Goal: Check status: Check status

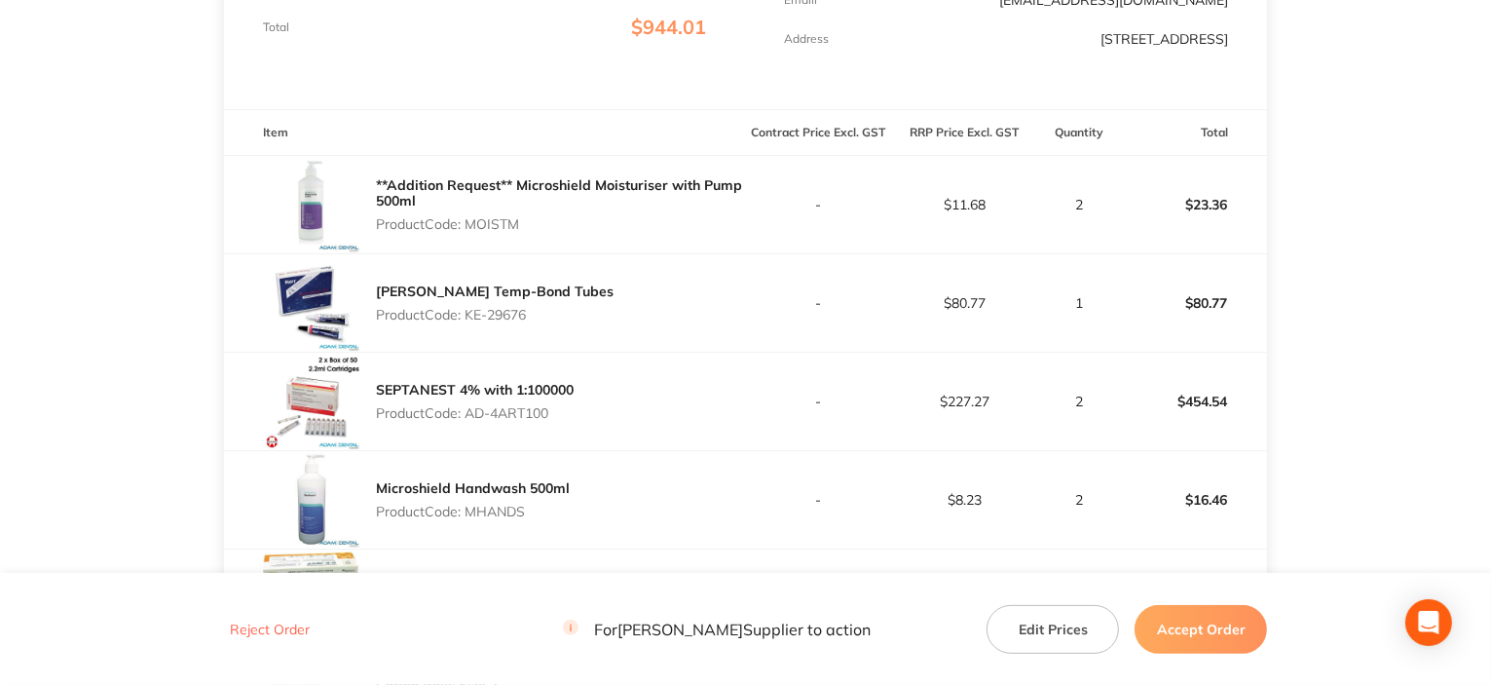
scroll to position [487, 0]
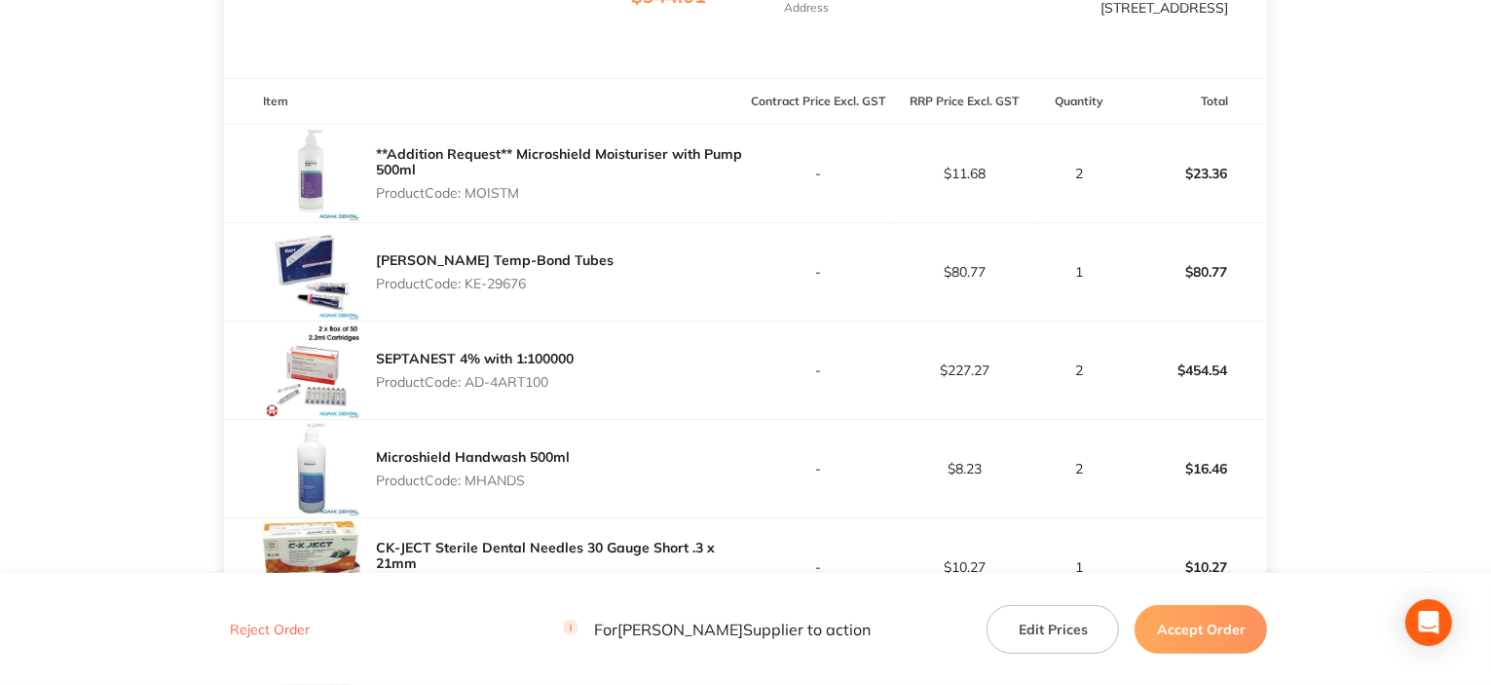
click at [506, 187] on p "Product Code: MOISTM" at bounding box center [561, 193] width 370 height 16
copy p "MOISTM"
drag, startPoint x: 470, startPoint y: 284, endPoint x: 542, endPoint y: 283, distance: 71.1
click at [542, 283] on div "[PERSON_NAME] Temp-Bond Tubes Product Code: KE-29676" at bounding box center [485, 271] width 522 height 97
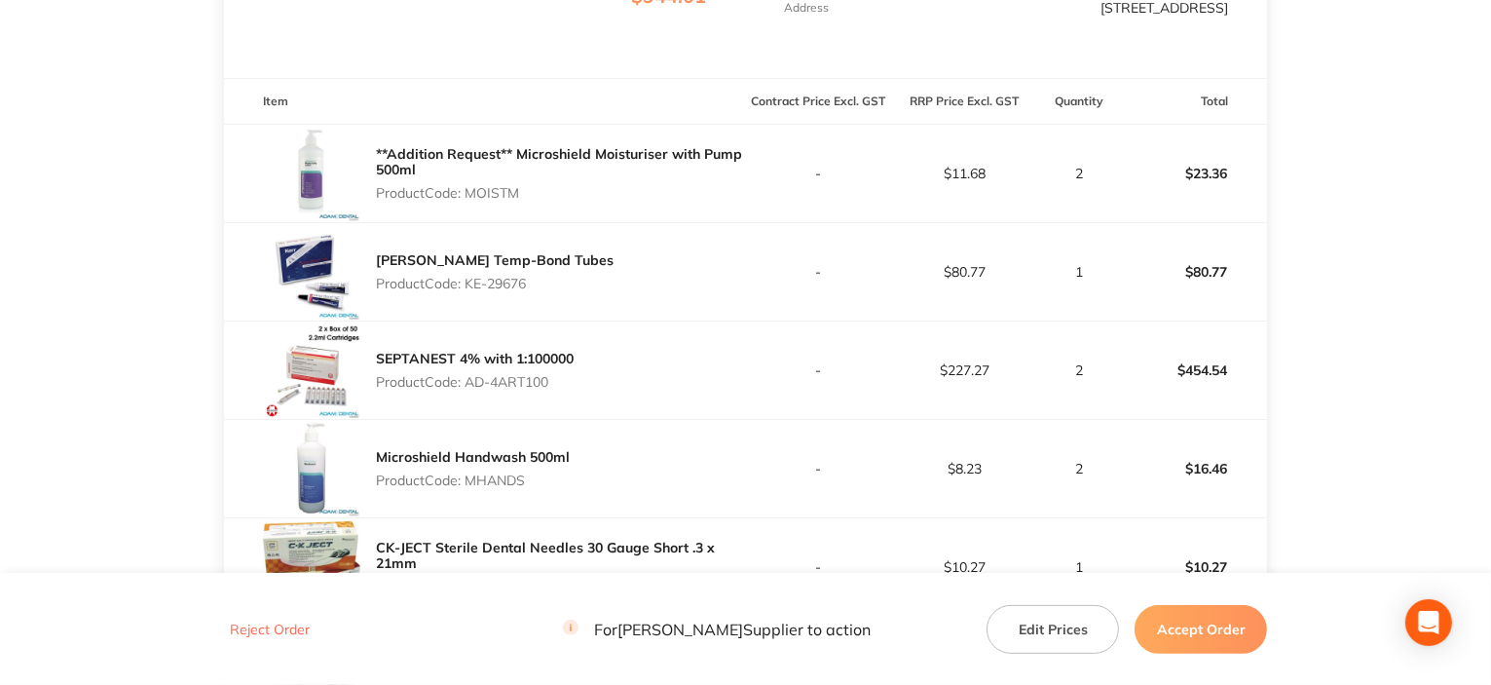
copy p "KE-29676"
drag, startPoint x: 464, startPoint y: 385, endPoint x: 562, endPoint y: 377, distance: 98.7
click at [562, 377] on p "Product Code: AD-4ART100" at bounding box center [475, 382] width 198 height 16
copy p "AD-4ART100"
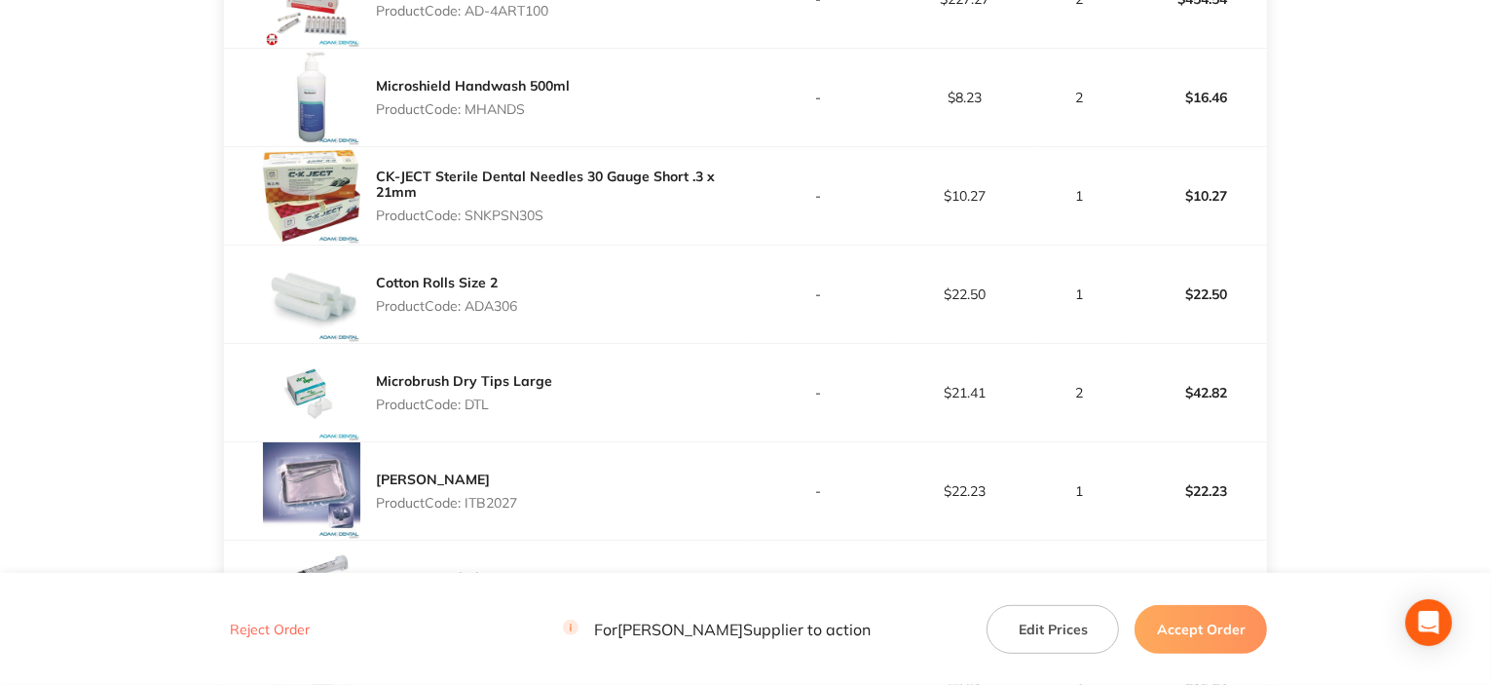
scroll to position [877, 0]
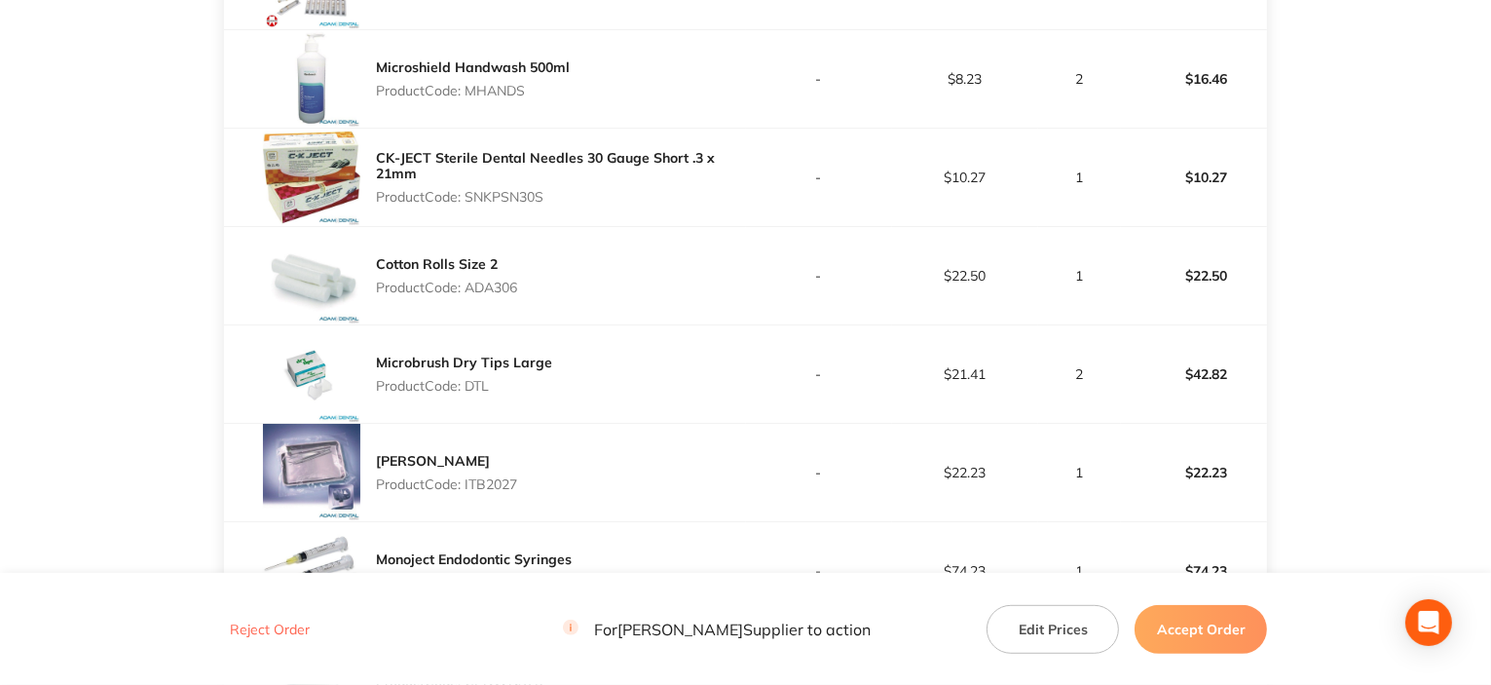
click at [505, 83] on p "Product Code: MHANDS" at bounding box center [473, 91] width 194 height 16
click at [506, 89] on p "Product Code: MHANDS" at bounding box center [473, 91] width 194 height 16
copy p "MHANDS"
click at [520, 199] on p "Product Code: SNKPSN30S" at bounding box center [561, 197] width 370 height 16
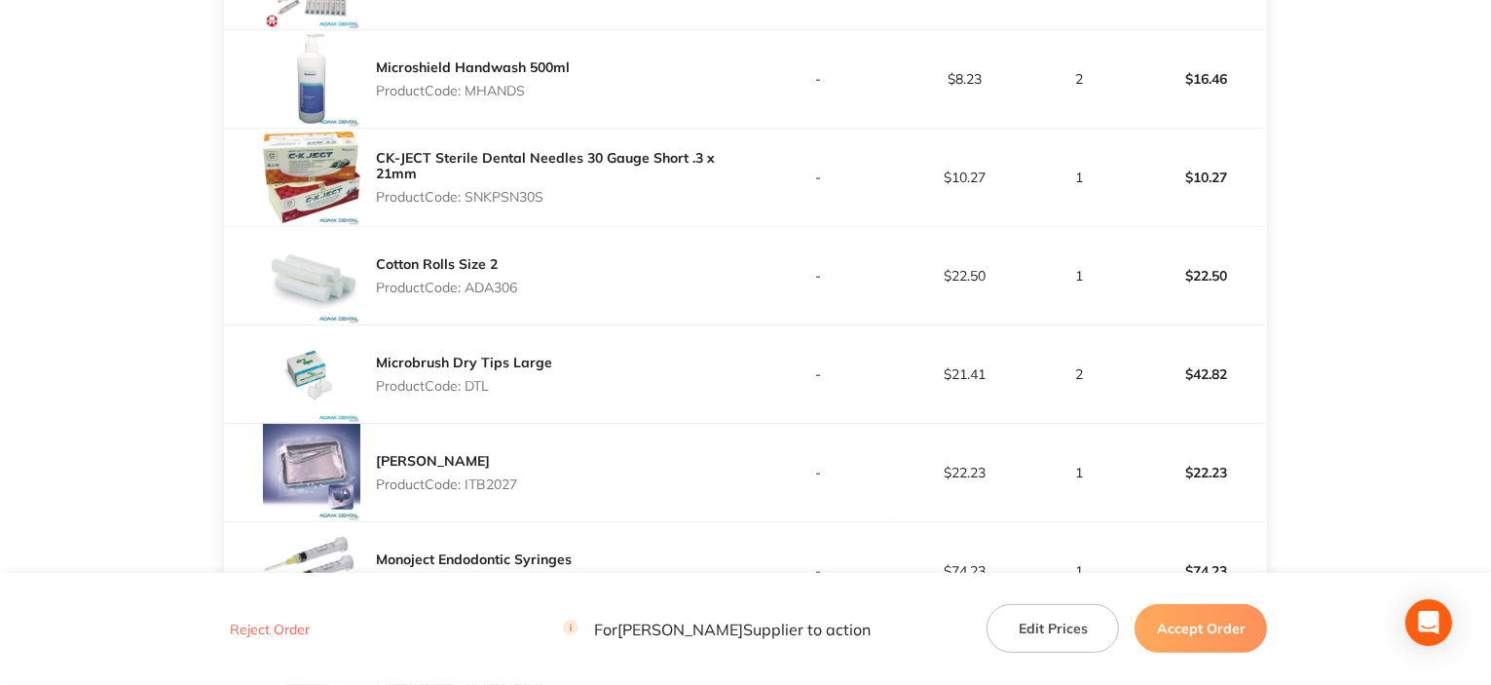
click at [522, 199] on p "Product Code: SNKPSN30S" at bounding box center [561, 197] width 370 height 16
click at [512, 189] on p "Product Code: SNKPSN30S" at bounding box center [561, 197] width 370 height 16
copy p "SNKPSN30S"
click at [511, 289] on p "Product Code: ADA306" at bounding box center [446, 288] width 141 height 16
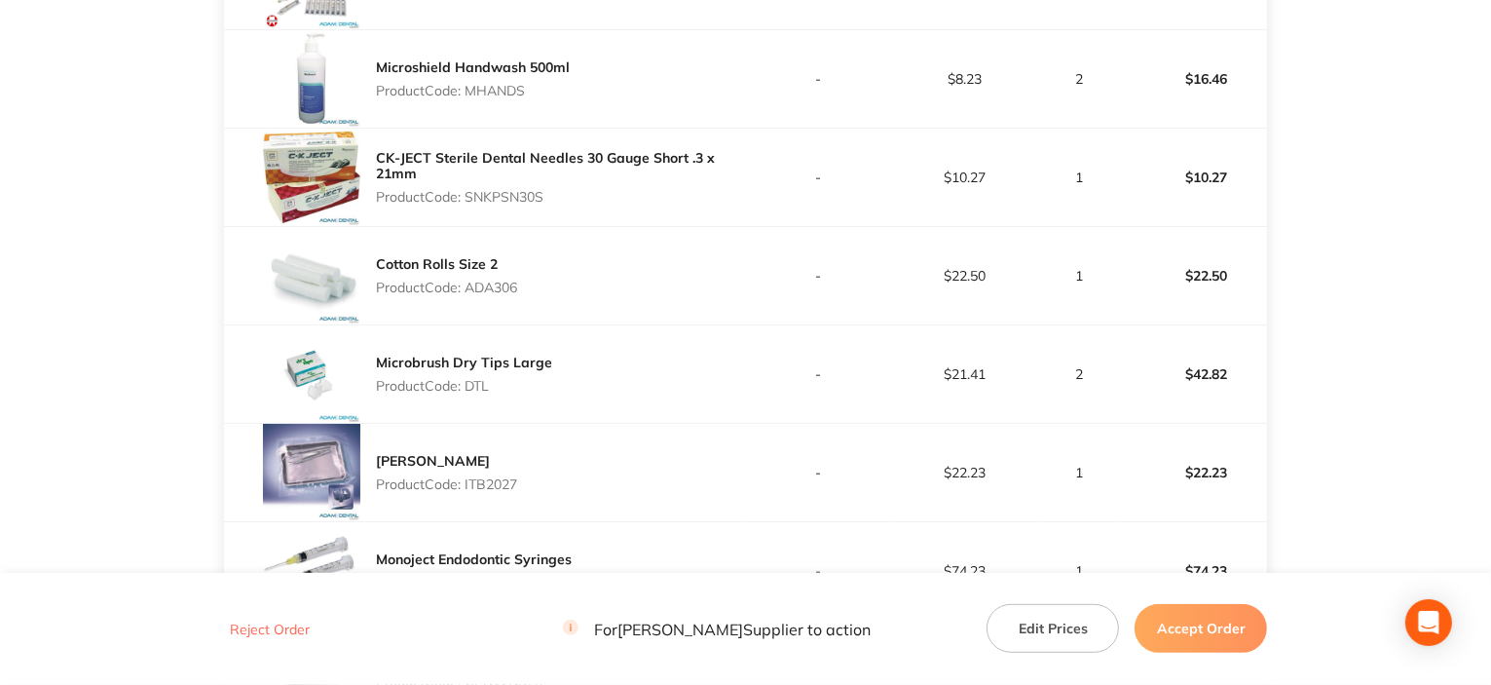
click at [511, 289] on p "Product Code: ADA306" at bounding box center [446, 288] width 141 height 16
copy p "ADA306"
click at [470, 379] on p "Product Code: DTL" at bounding box center [464, 386] width 176 height 16
copy p "DTL"
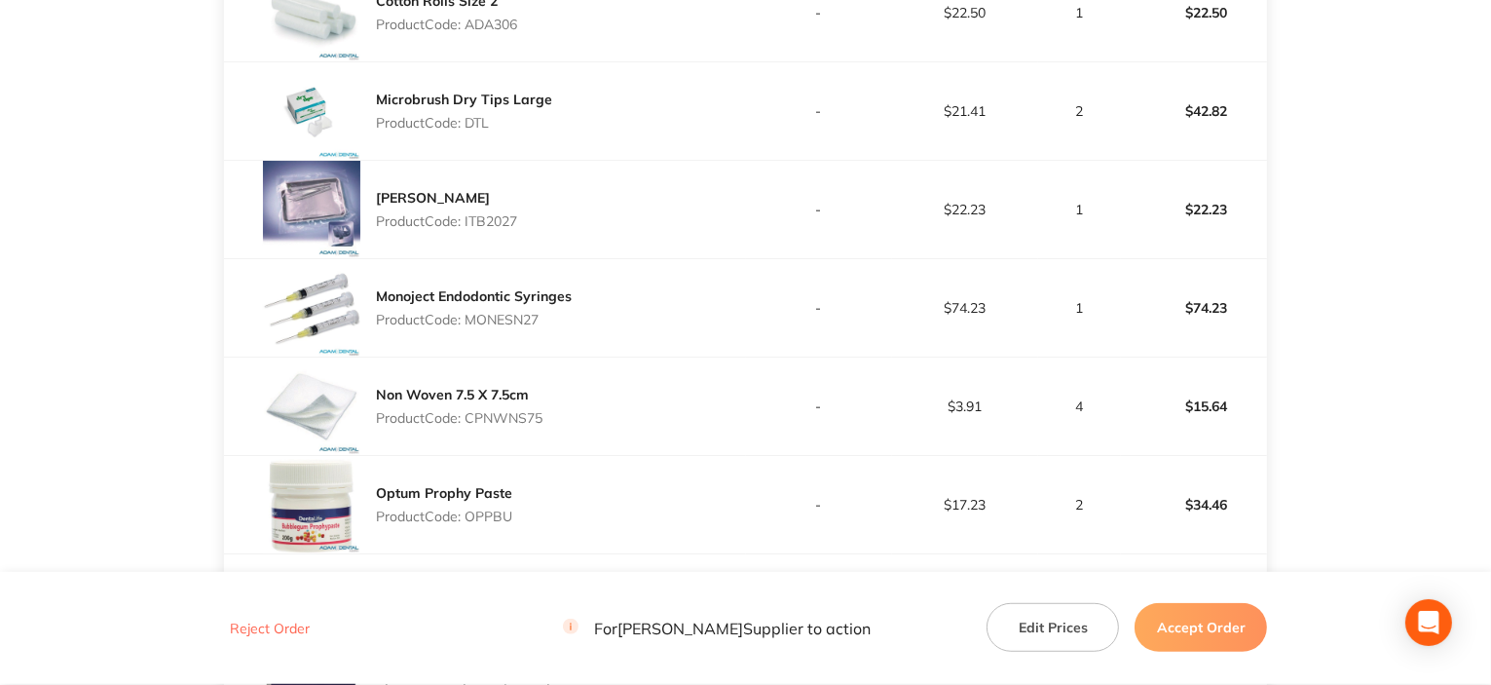
scroll to position [1169, 0]
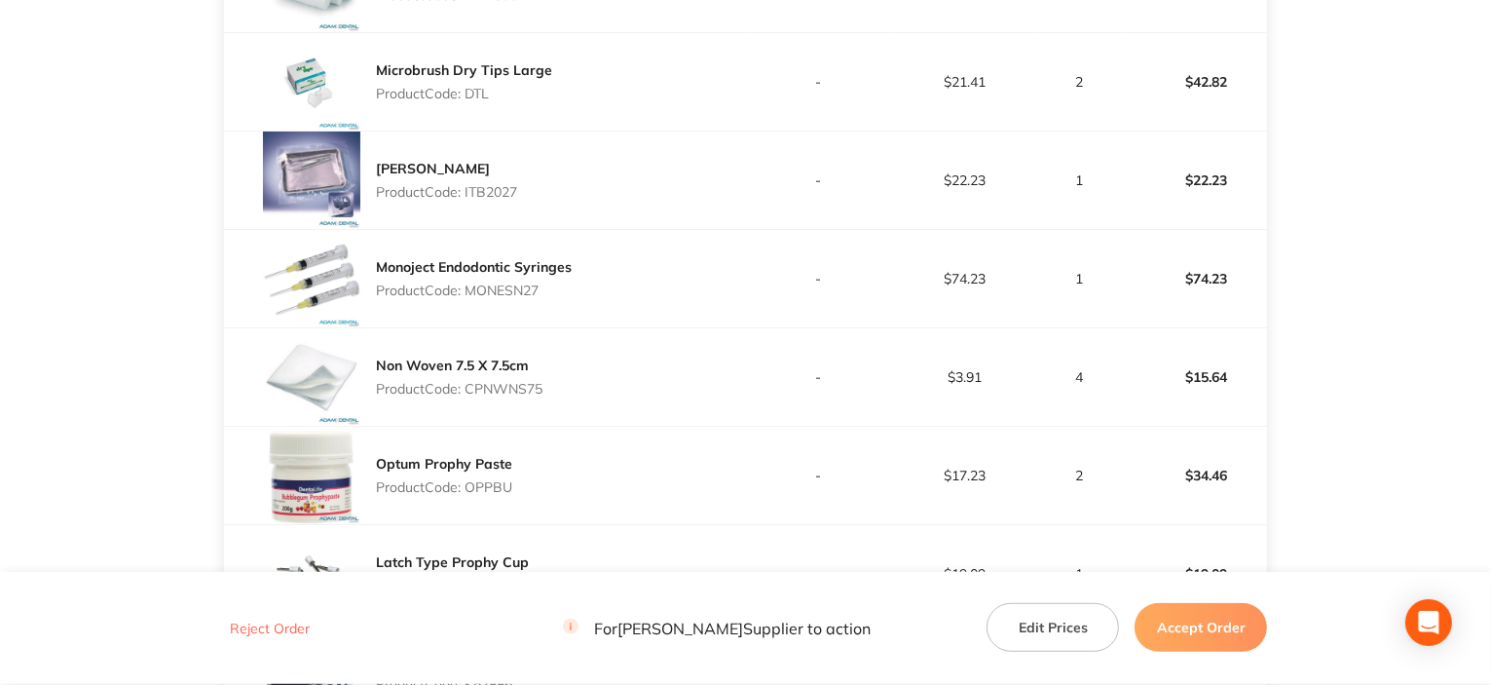
click at [489, 196] on p "Product Code: ITB2027" at bounding box center [446, 192] width 141 height 16
copy p "ITB2027"
click at [507, 291] on p "Product Code: MONESN27" at bounding box center [474, 290] width 196 height 16
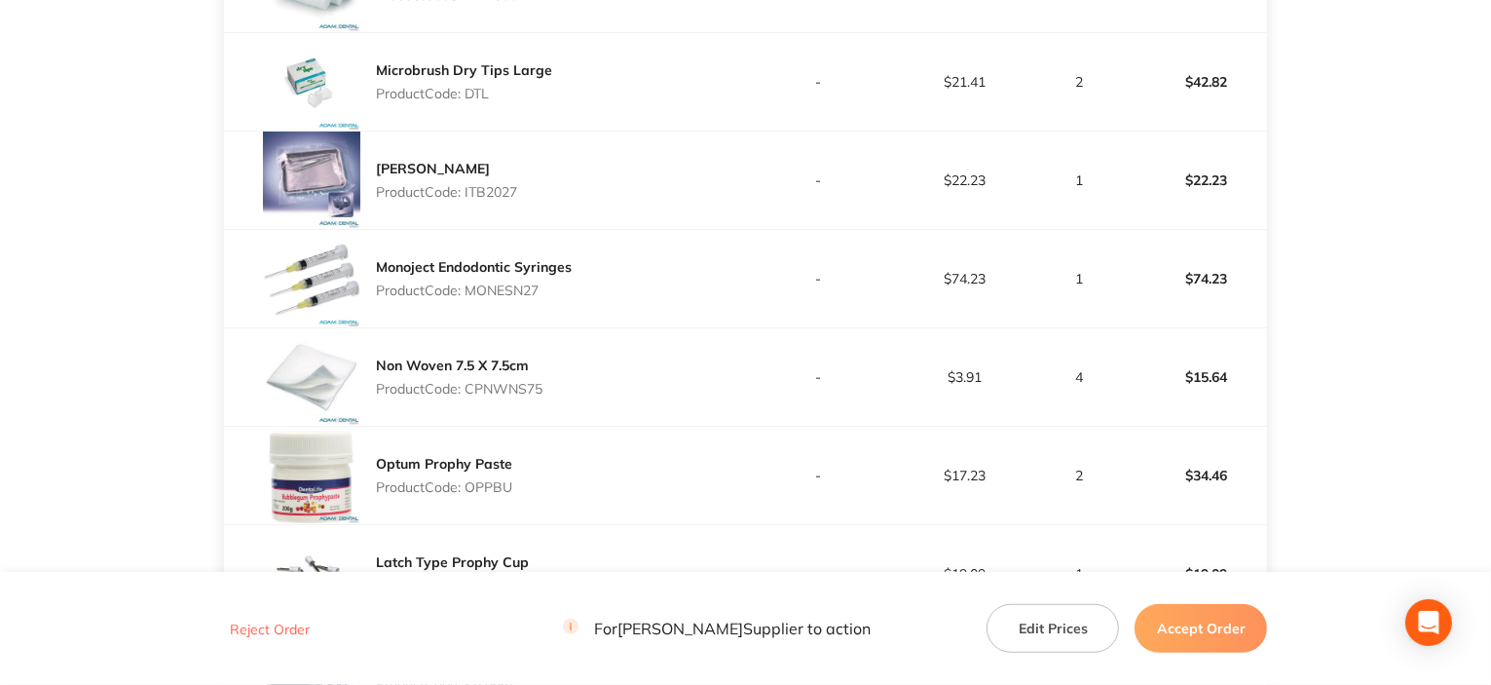
copy p "MONESN27"
click at [510, 384] on p "Product Code: CPNWNS75" at bounding box center [459, 389] width 167 height 16
copy p "CPNWNS75"
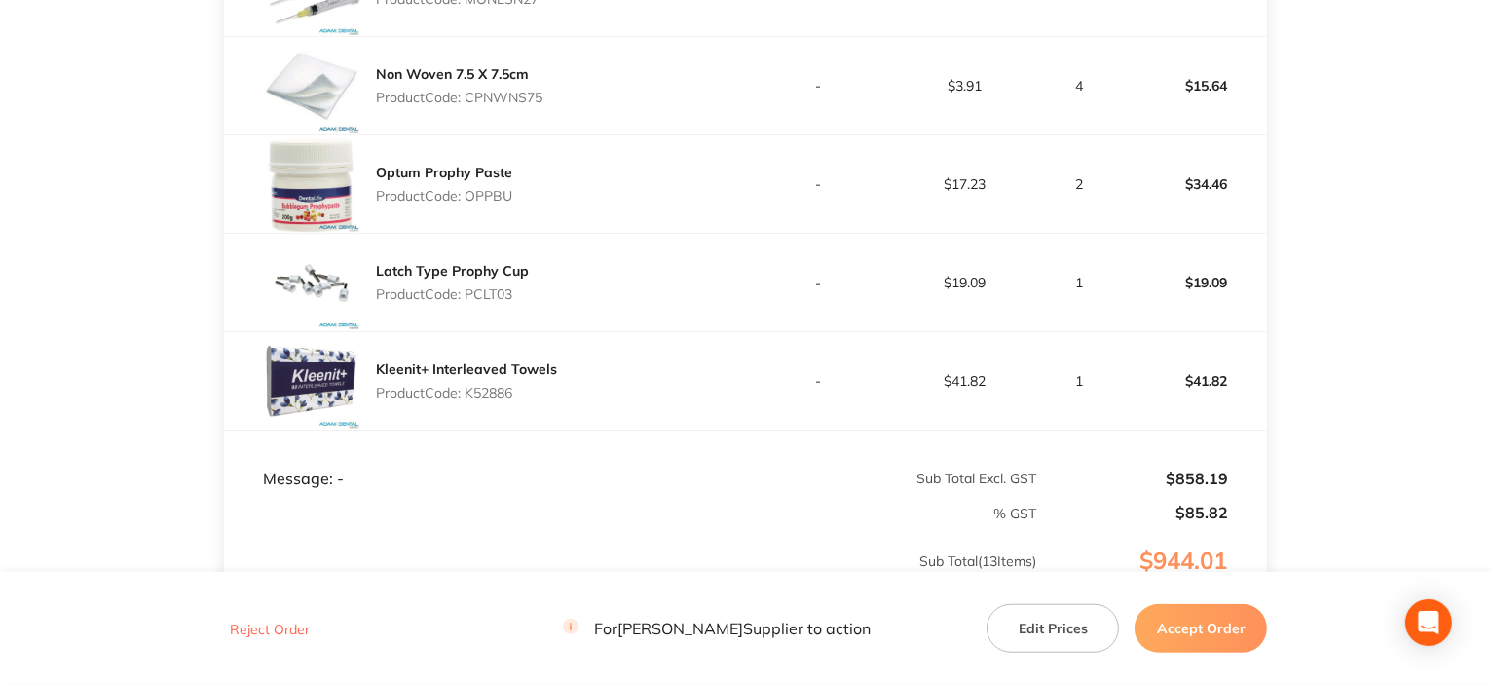
scroll to position [1461, 0]
click at [498, 194] on p "Product Code: OPPBU" at bounding box center [444, 195] width 136 height 16
click at [489, 281] on div "Latch Type Prophy Cup Product Code: PCLT03" at bounding box center [452, 281] width 153 height 55
click at [491, 285] on p "Product Code: PCLT03" at bounding box center [452, 293] width 153 height 16
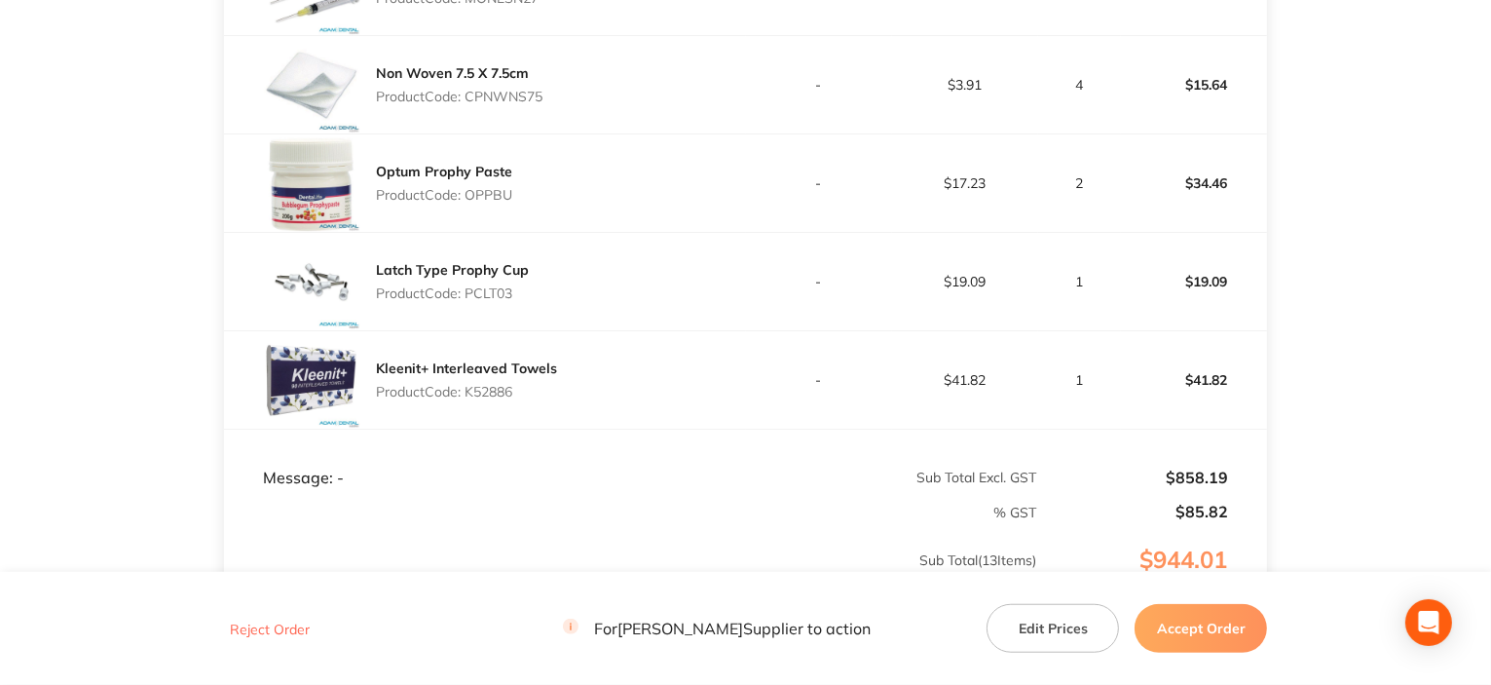
click at [491, 285] on p "Product Code: PCLT03" at bounding box center [452, 293] width 153 height 16
click at [489, 388] on p "Product Code: K52886" at bounding box center [466, 392] width 181 height 16
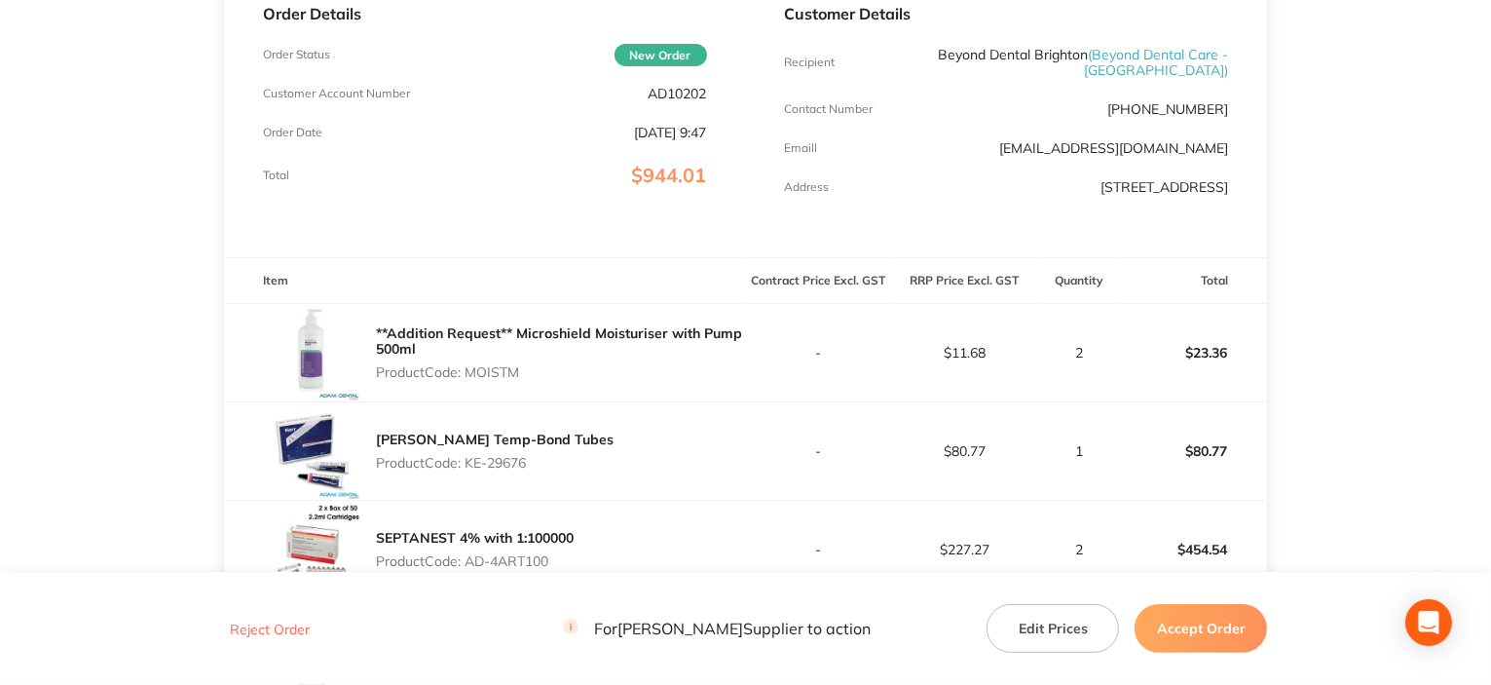
scroll to position [292, 0]
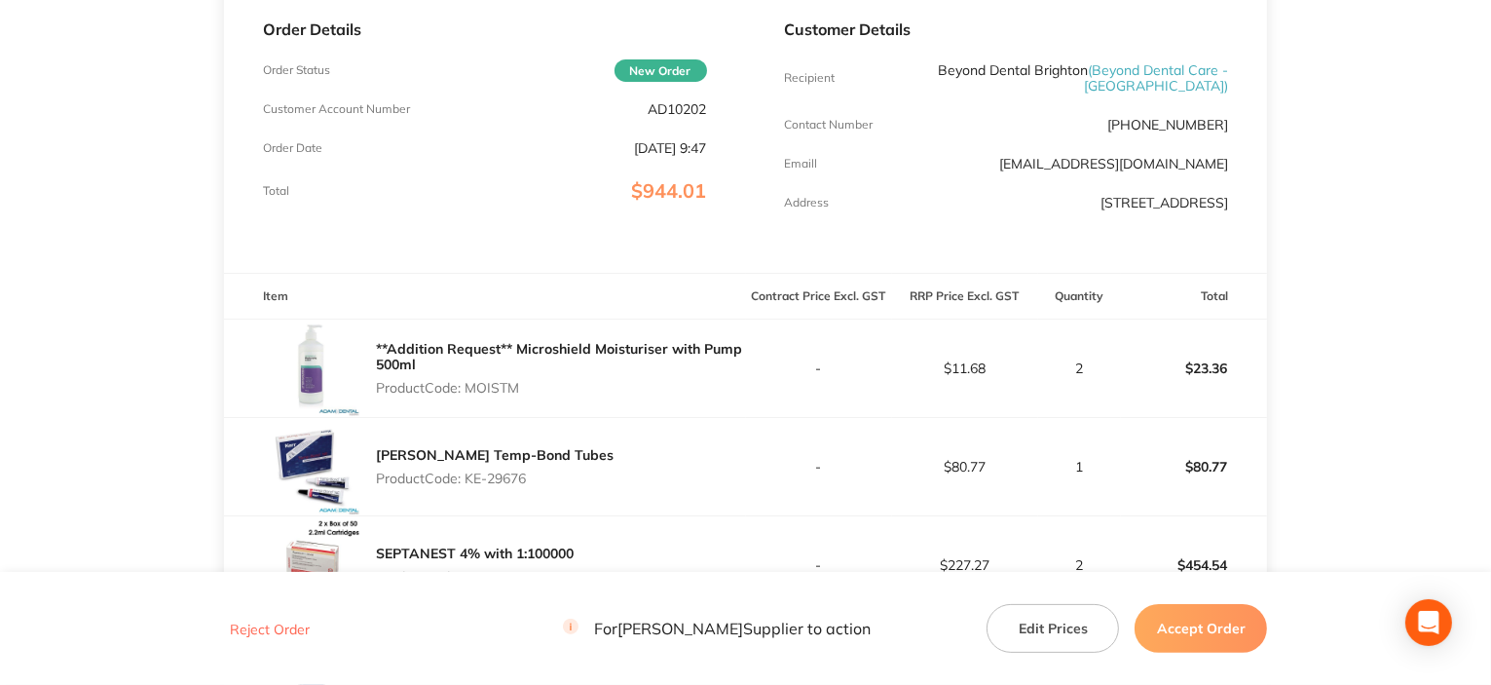
drag, startPoint x: 469, startPoint y: 473, endPoint x: 531, endPoint y: 473, distance: 61.4
click at [531, 473] on div "[PERSON_NAME] Temp-Bond Tubes Product Code: KE-29676" at bounding box center [485, 466] width 522 height 97
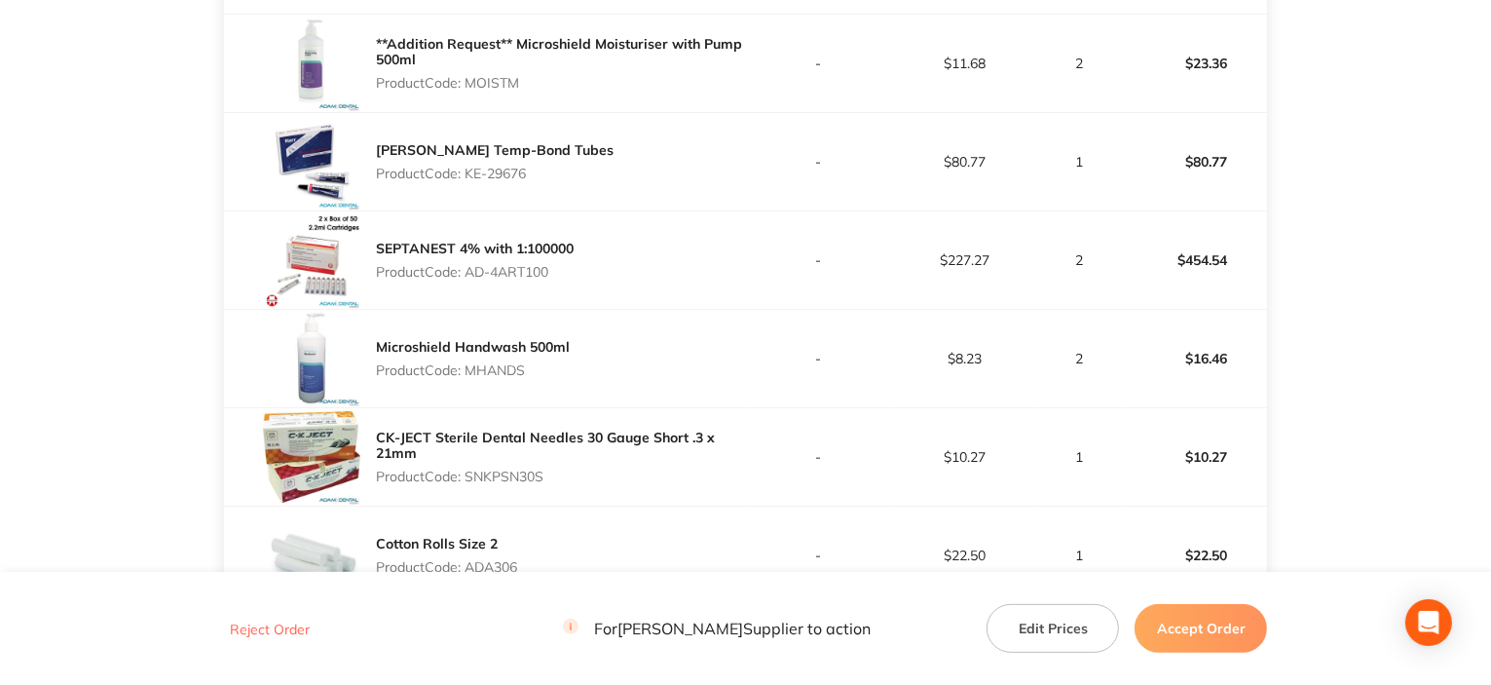
scroll to position [682, 0]
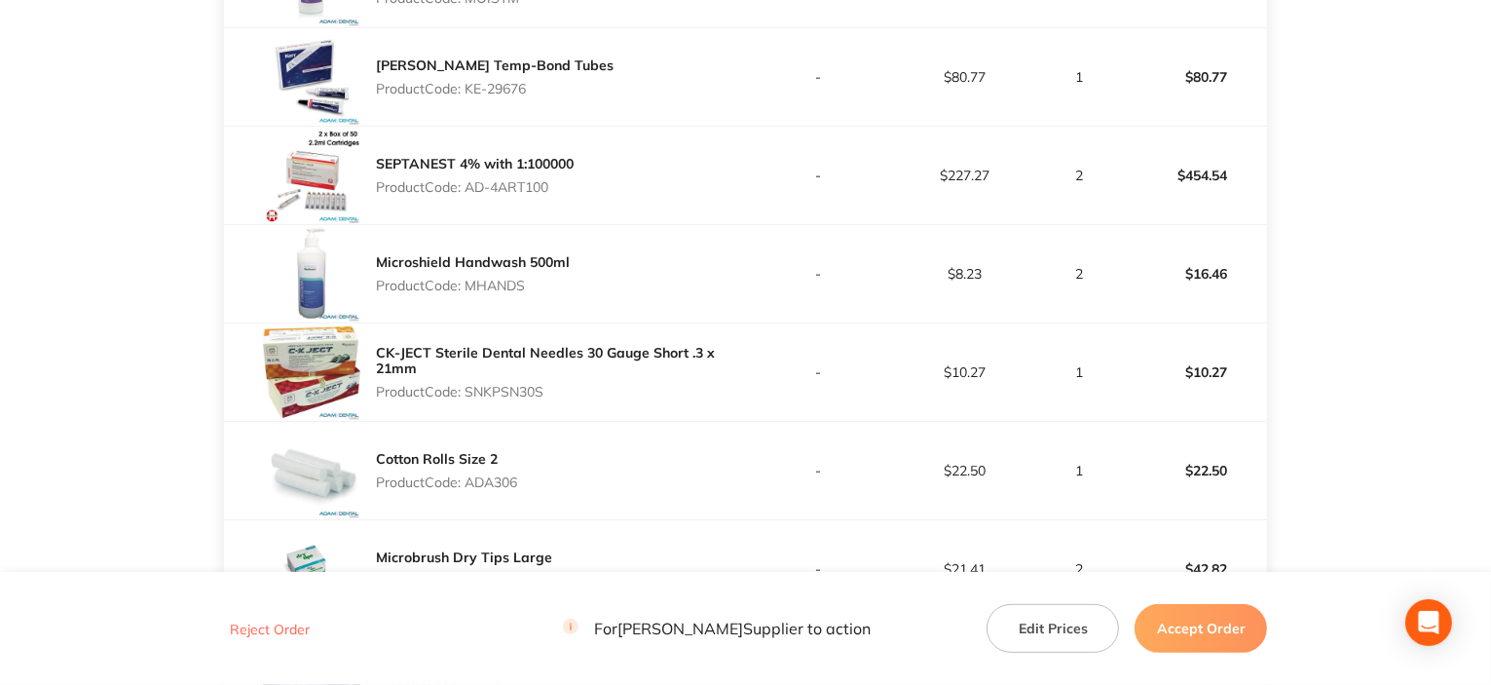
click at [483, 286] on p "Product Code: MHANDS" at bounding box center [473, 286] width 194 height 16
click at [533, 389] on p "Product Code: SNKPSN30S" at bounding box center [561, 392] width 370 height 16
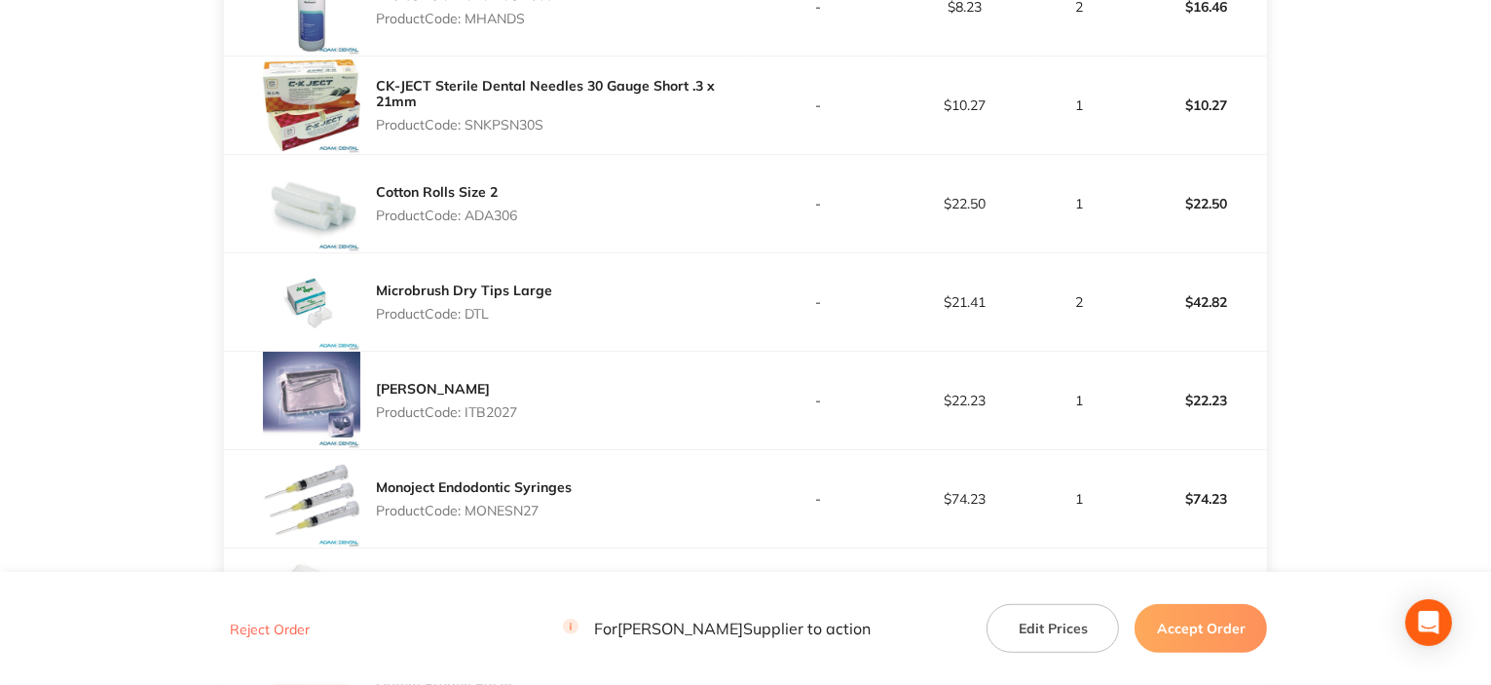
scroll to position [974, 0]
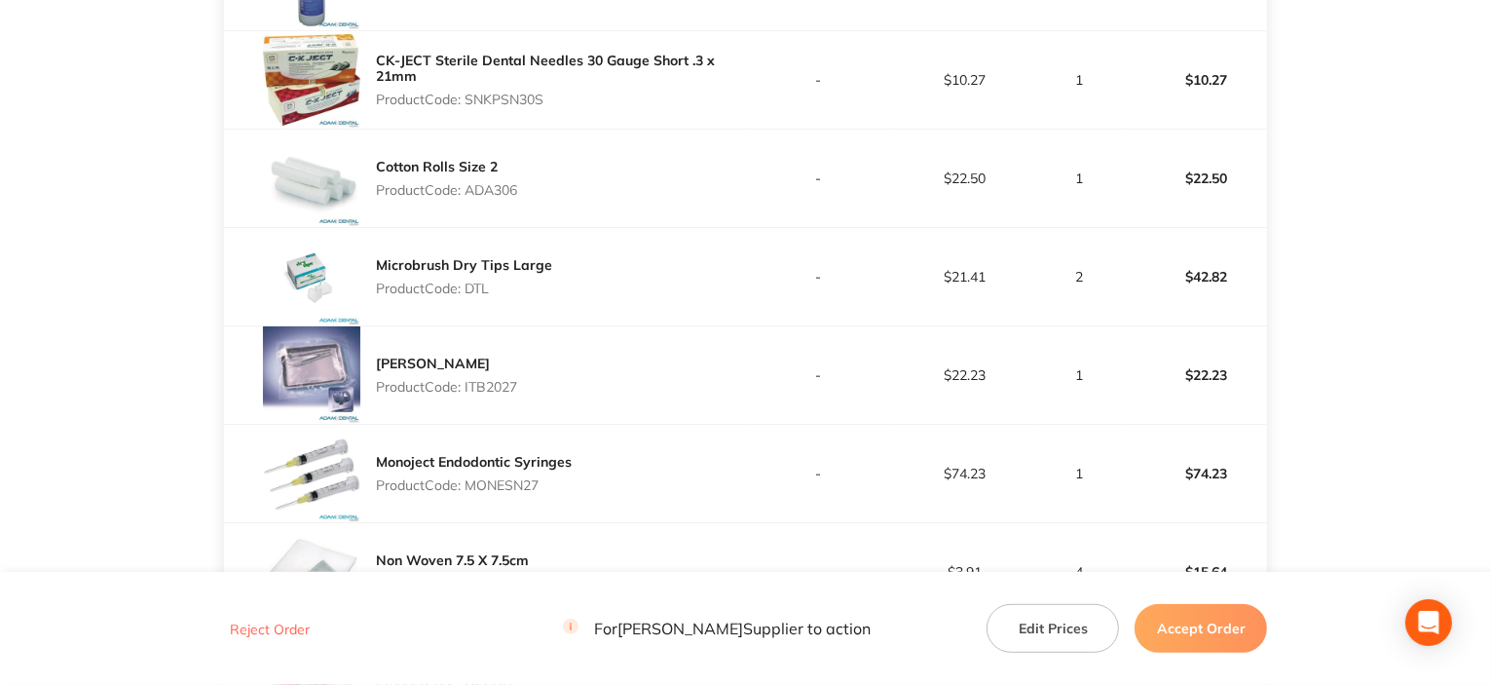
click at [497, 186] on p "Product Code: ADA306" at bounding box center [446, 190] width 141 height 16
click at [471, 286] on p "Product Code: DTL" at bounding box center [464, 289] width 176 height 16
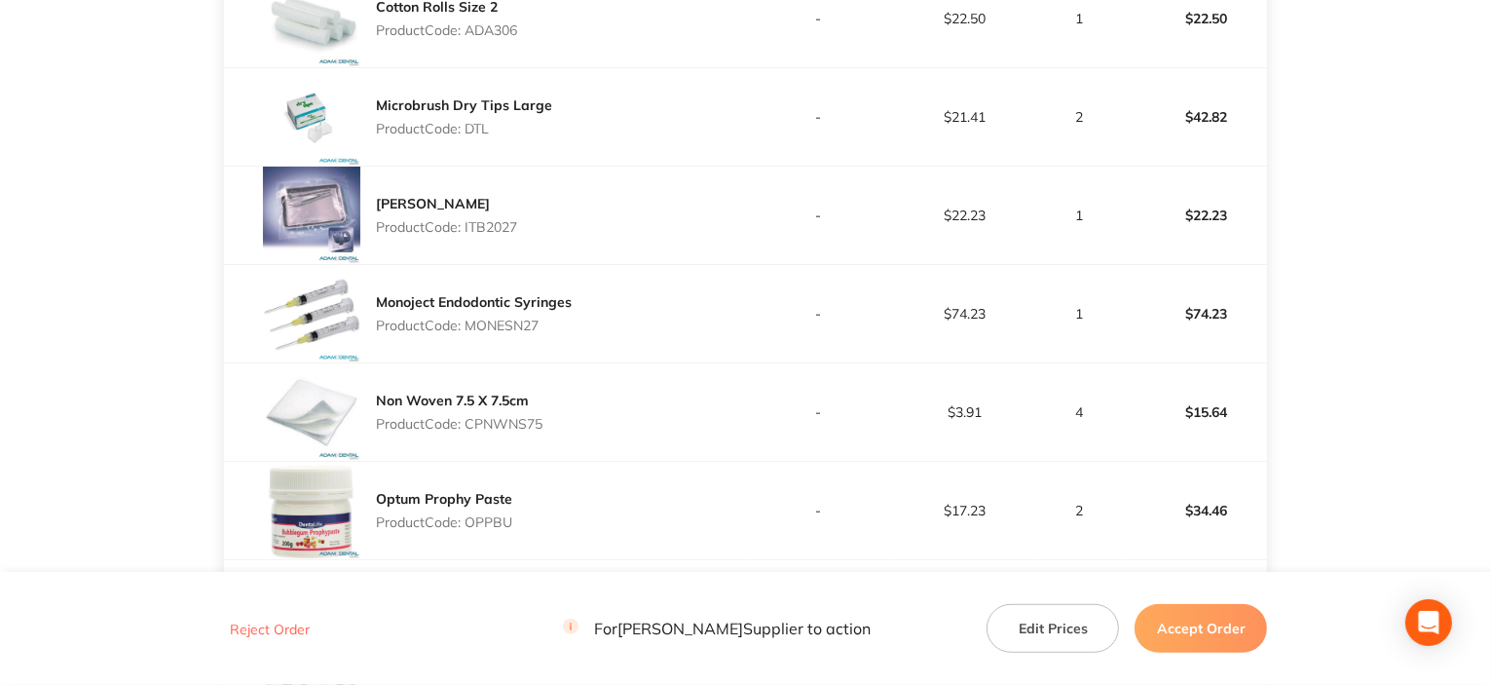
scroll to position [1266, 0]
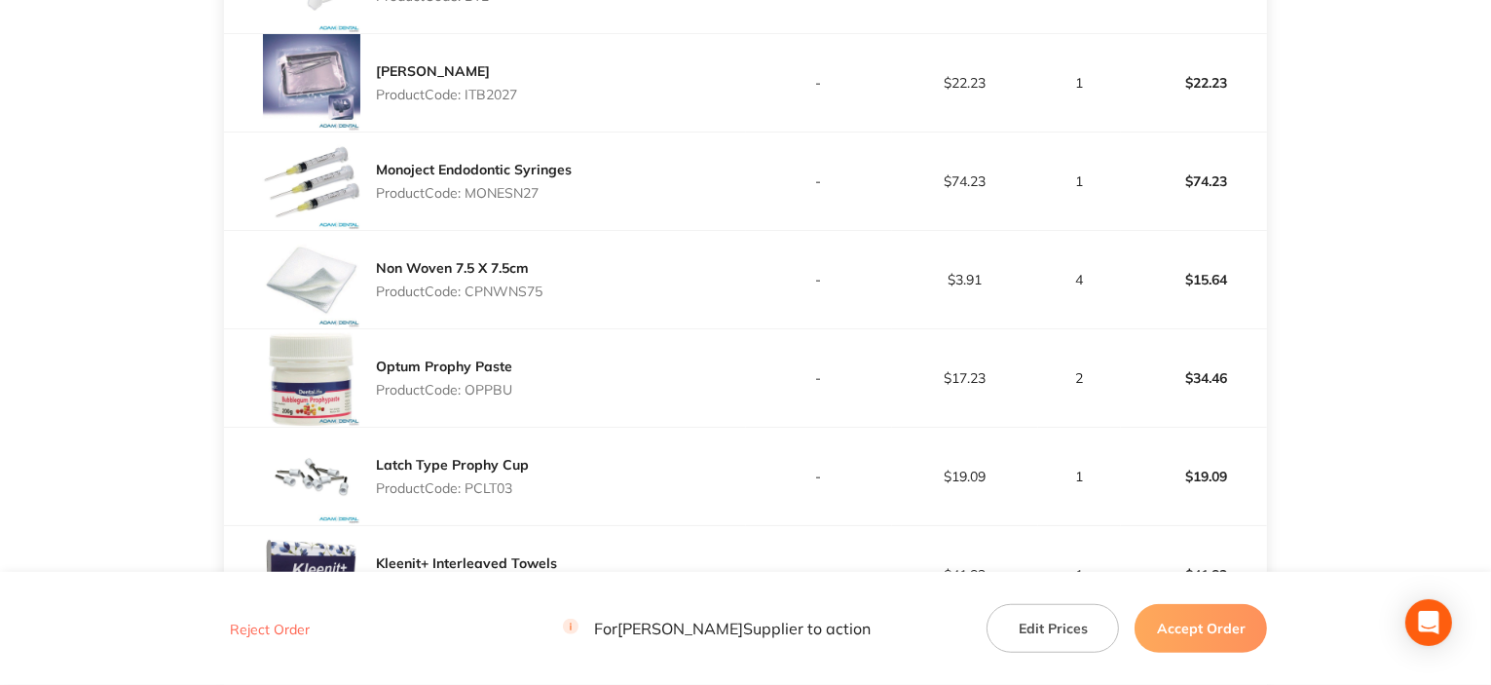
click at [495, 83] on div "Tray Barrier Product Code: ITB2027" at bounding box center [446, 83] width 141 height 55
click at [520, 194] on p "Product Code: MONESN27" at bounding box center [474, 193] width 196 height 16
click at [508, 283] on p "Product Code: CPNWNS75" at bounding box center [459, 291] width 167 height 16
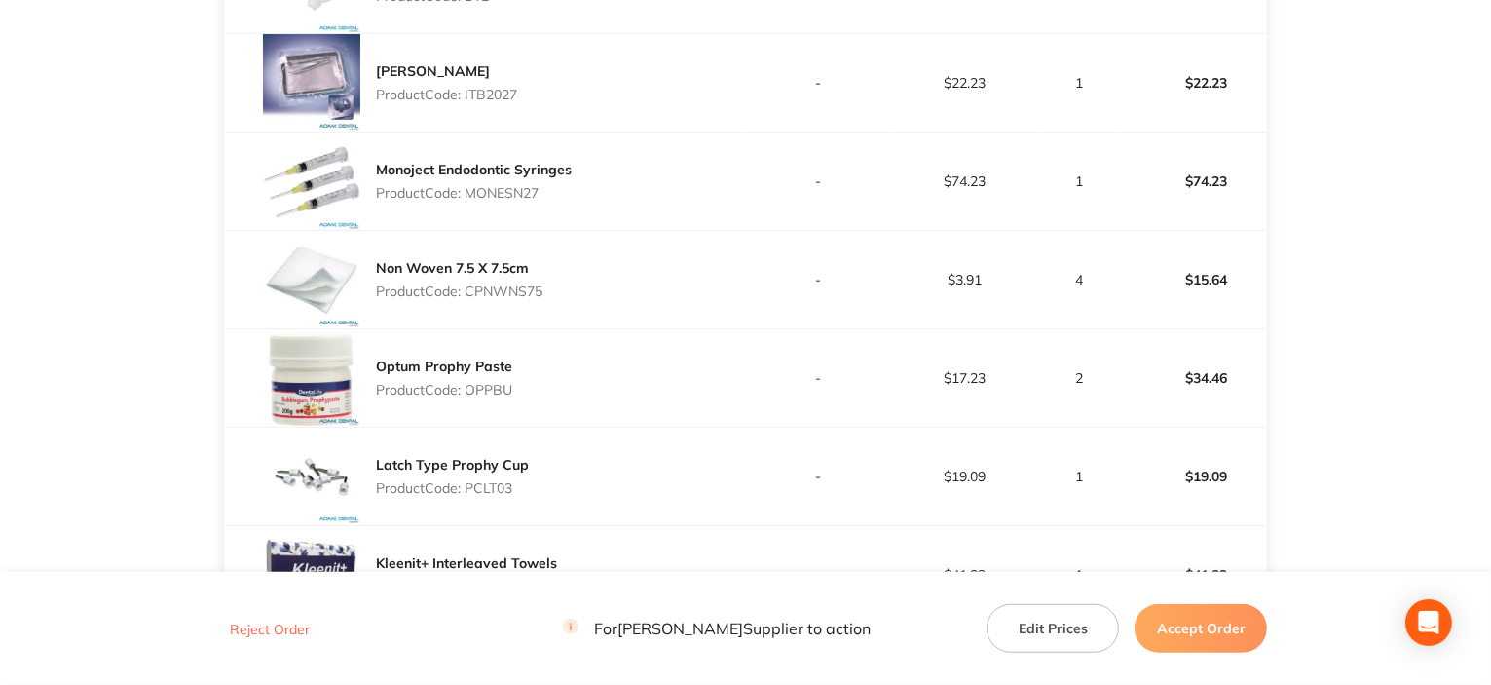
click at [508, 283] on p "Product Code: CPNWNS75" at bounding box center [459, 291] width 167 height 16
click at [485, 385] on p "Product Code: OPPBU" at bounding box center [444, 390] width 136 height 16
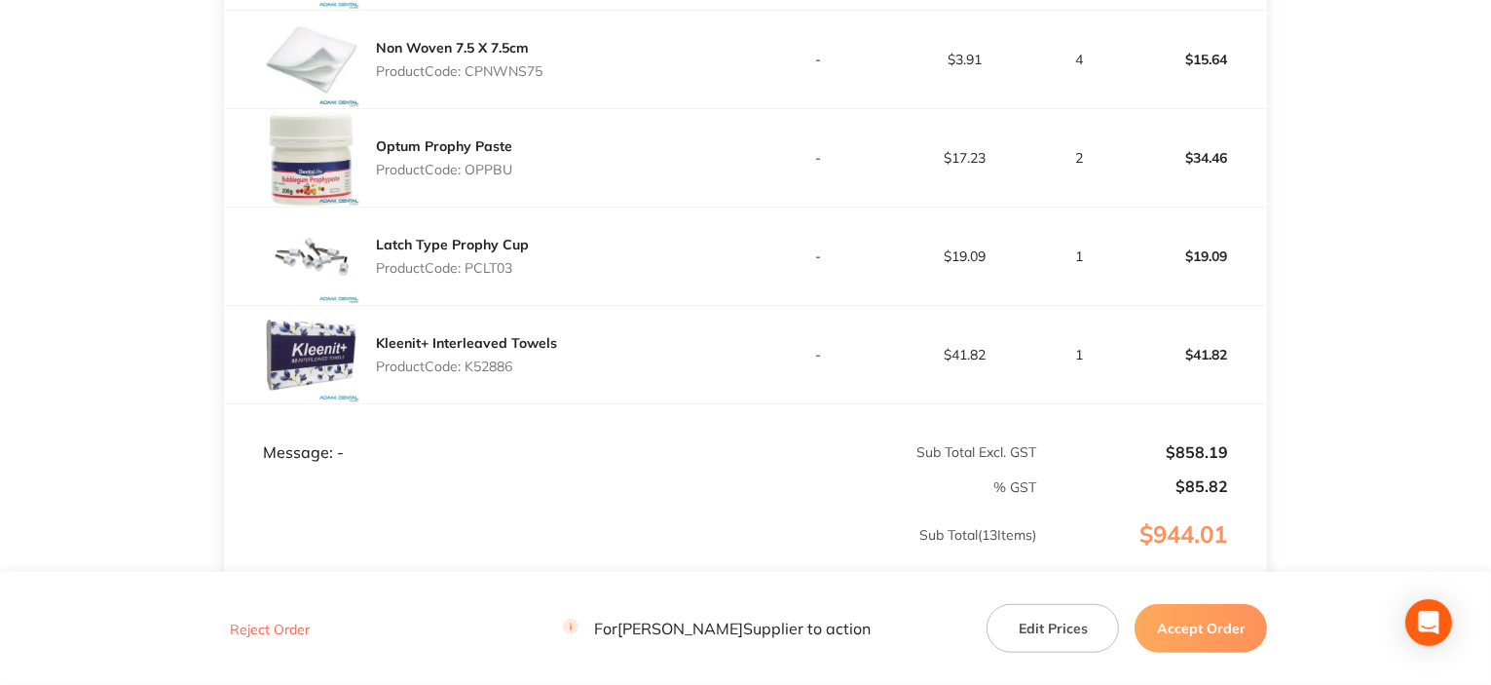
scroll to position [1558, 0]
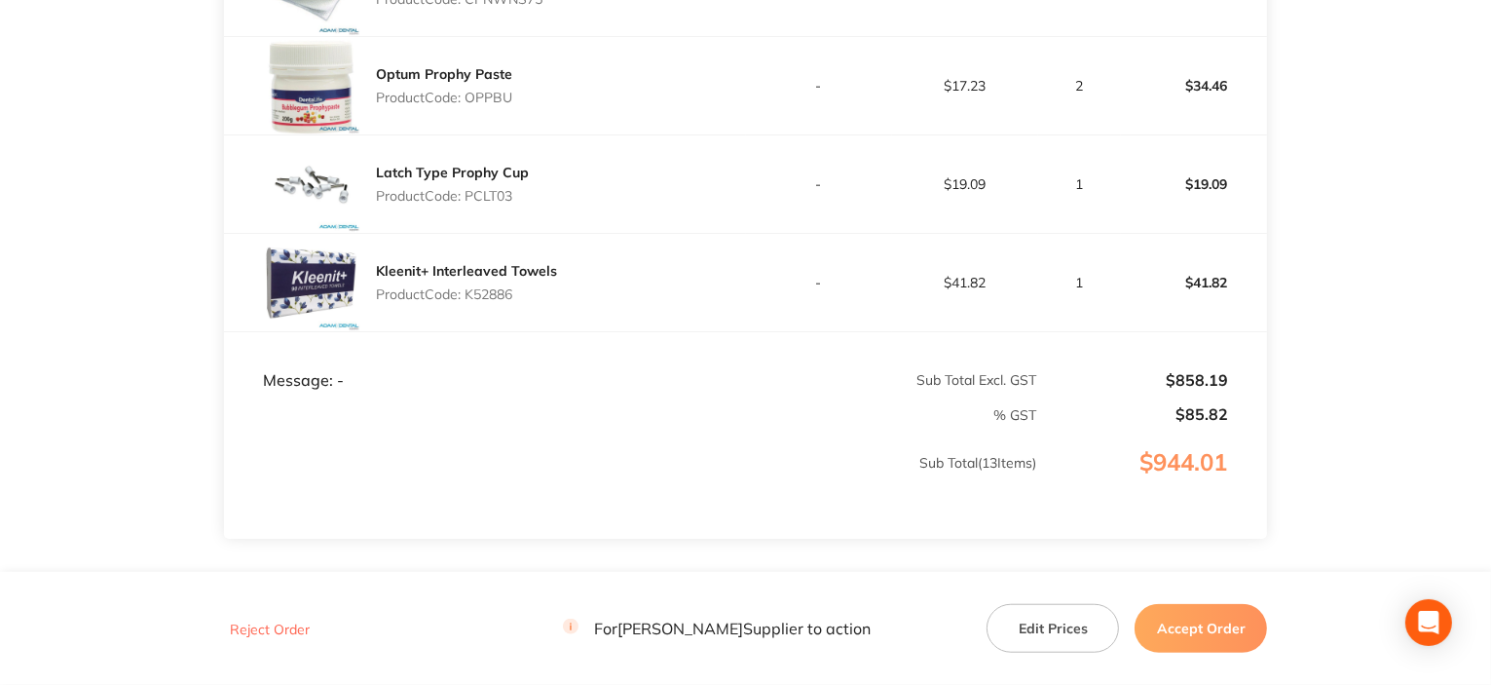
click at [462, 199] on p "Product Code: PCLT03" at bounding box center [452, 196] width 153 height 16
click at [481, 198] on p "Product Code: PCLT03" at bounding box center [452, 196] width 153 height 16
click at [497, 293] on p "Product Code: K52886" at bounding box center [466, 294] width 181 height 16
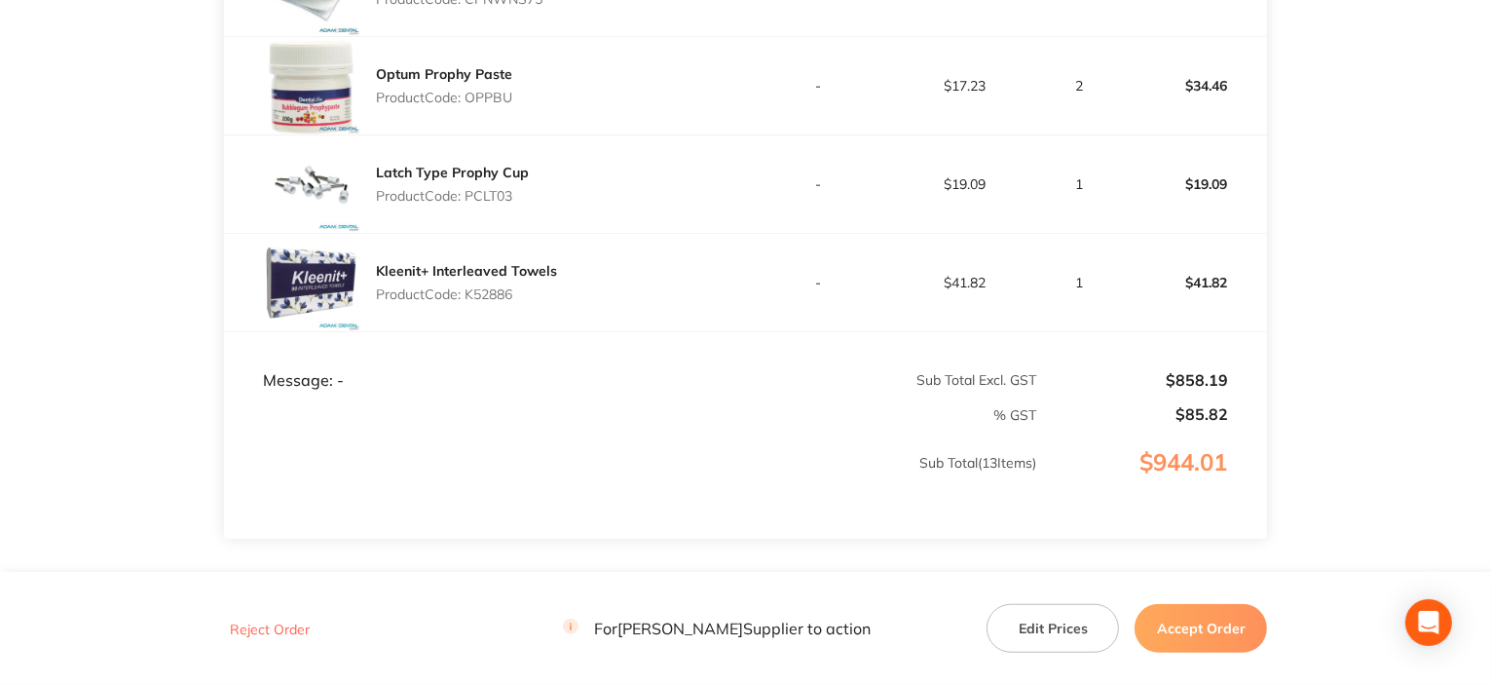
click at [1211, 607] on button "Accept Order" at bounding box center [1201, 628] width 132 height 49
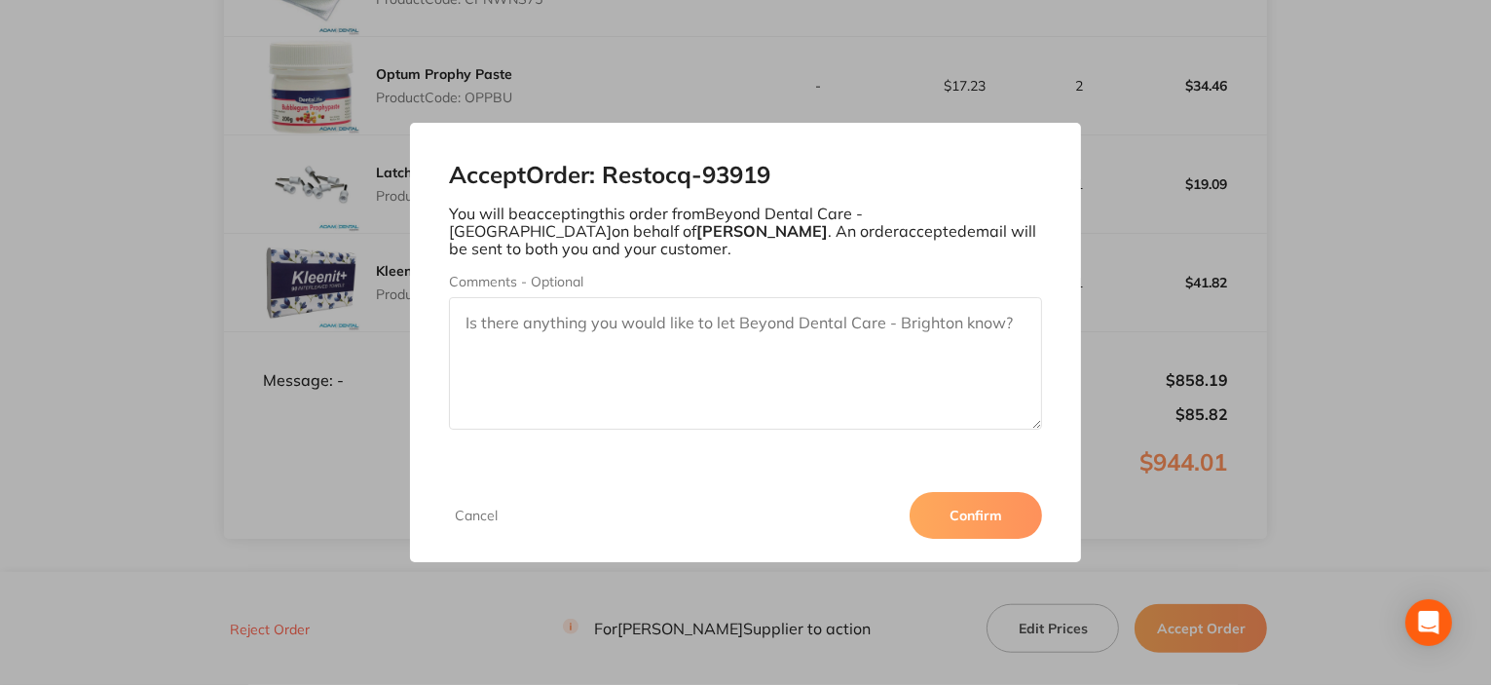
click at [998, 516] on button "Confirm" at bounding box center [976, 515] width 132 height 47
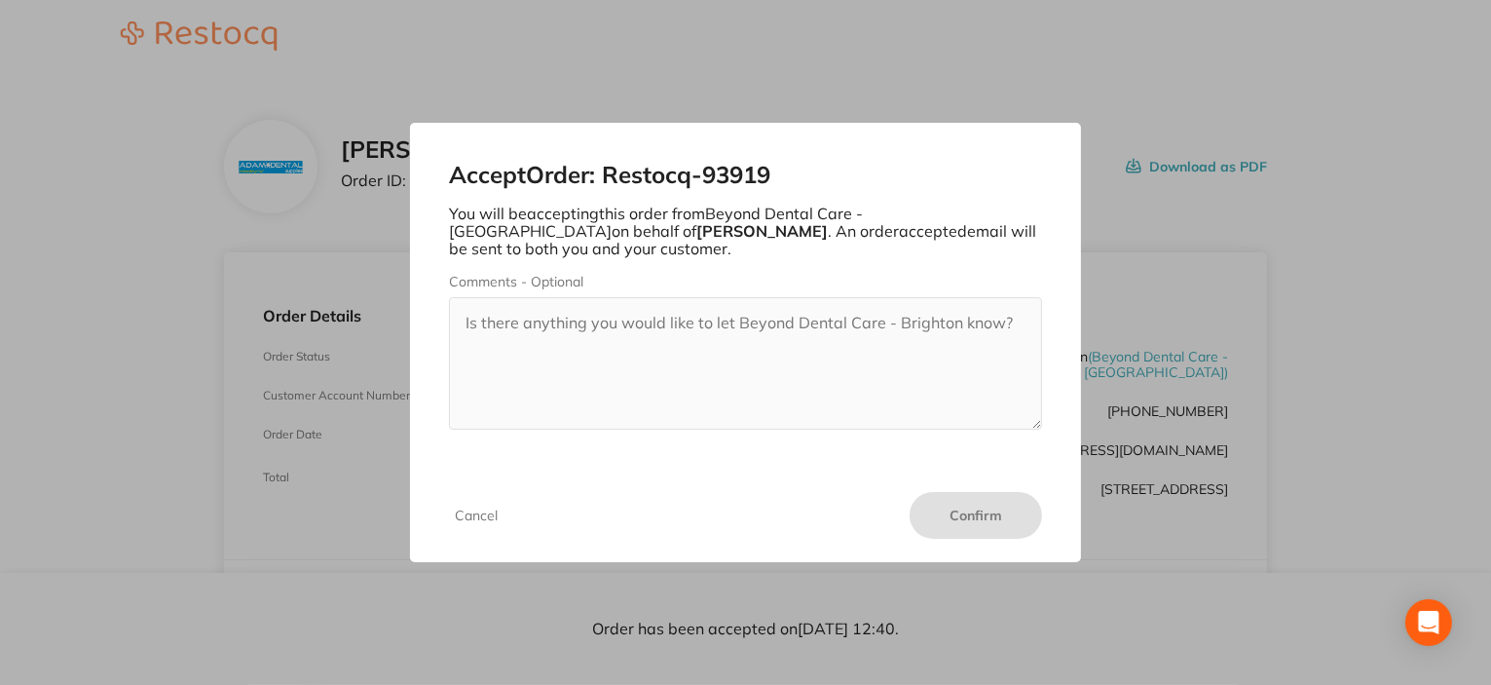
scroll to position [0, 0]
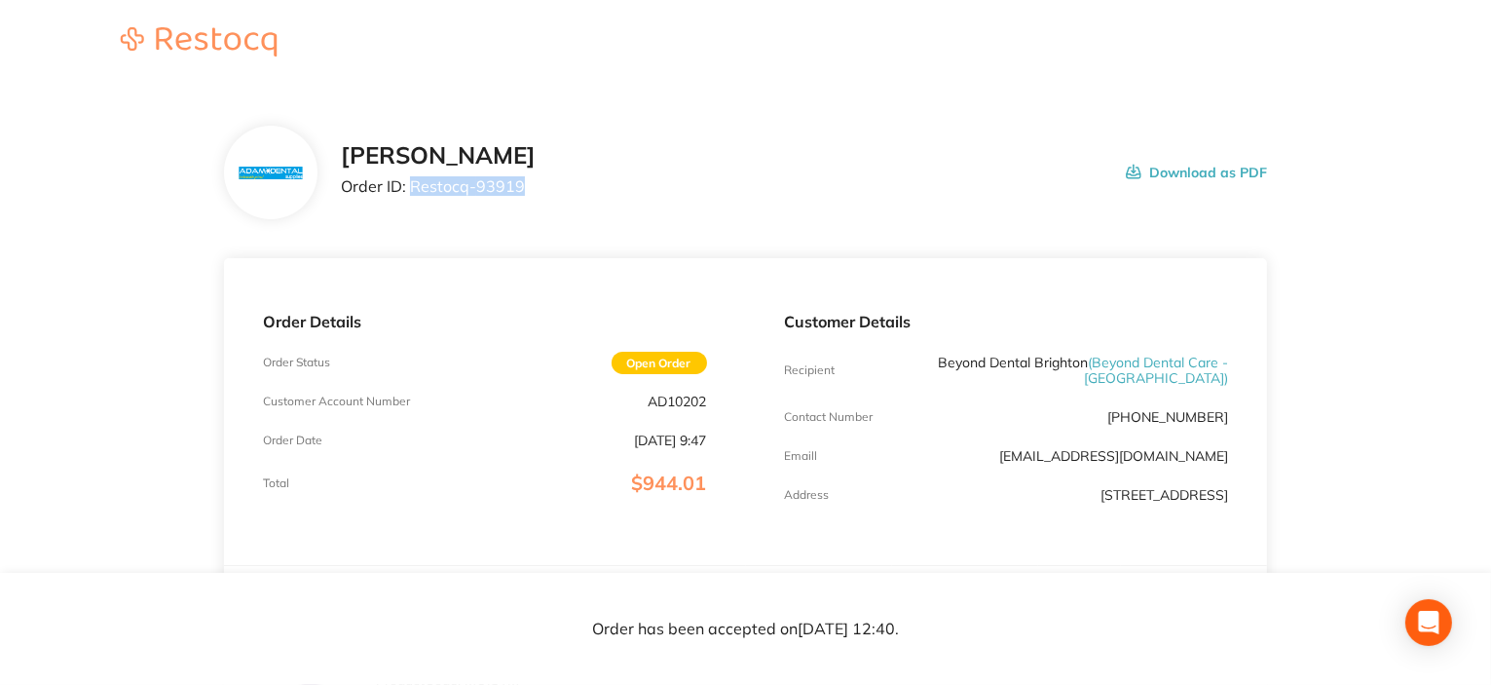
drag, startPoint x: 409, startPoint y: 184, endPoint x: 666, endPoint y: 206, distance: 258.0
click at [666, 206] on div "[PERSON_NAME] Order ID: Restocq- 93919 Download as PDF" at bounding box center [746, 173] width 1044 height 94
drag, startPoint x: 1133, startPoint y: 414, endPoint x: 1243, endPoint y: 421, distance: 110.3
click at [1243, 421] on div "Customer Details Recipient Beyond Dental Brighton ( Beyond Dental Care - [GEOGR…" at bounding box center [1007, 411] width 522 height 307
copy p "[PHONE_NUMBER]"
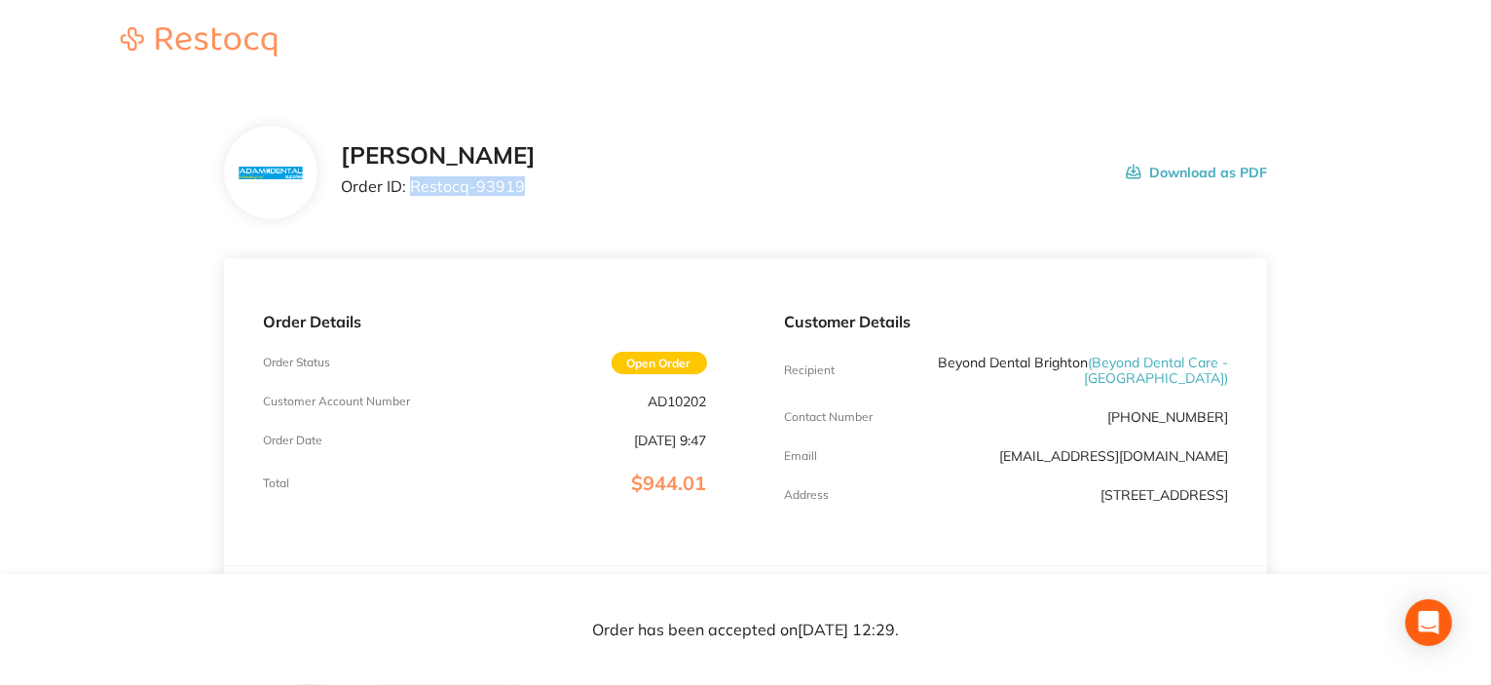
drag, startPoint x: 411, startPoint y: 184, endPoint x: 525, endPoint y: 191, distance: 114.2
click at [525, 191] on div "[PERSON_NAME] Order ID: Restocq- 93919 Download as PDF" at bounding box center [804, 172] width 927 height 60
copy p "Restocq- 93919"
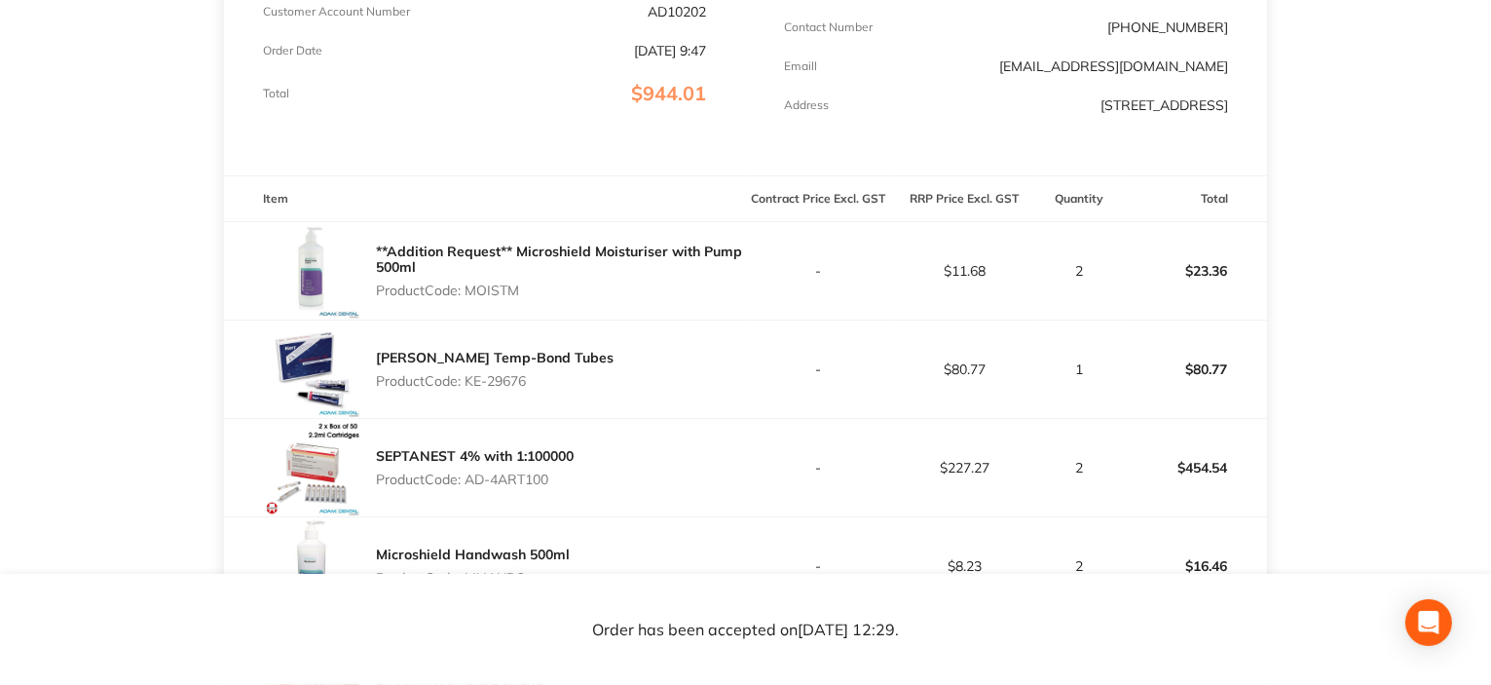
click at [514, 286] on p "Product Code: MOISTM" at bounding box center [561, 290] width 370 height 16
copy p "MOISTM"
click at [587, 274] on p "**Addition Request** Microshield Moisturiser with Pump 500ml" at bounding box center [561, 258] width 370 height 31
drag, startPoint x: 423, startPoint y: 270, endPoint x: 520, endPoint y: 249, distance: 99.5
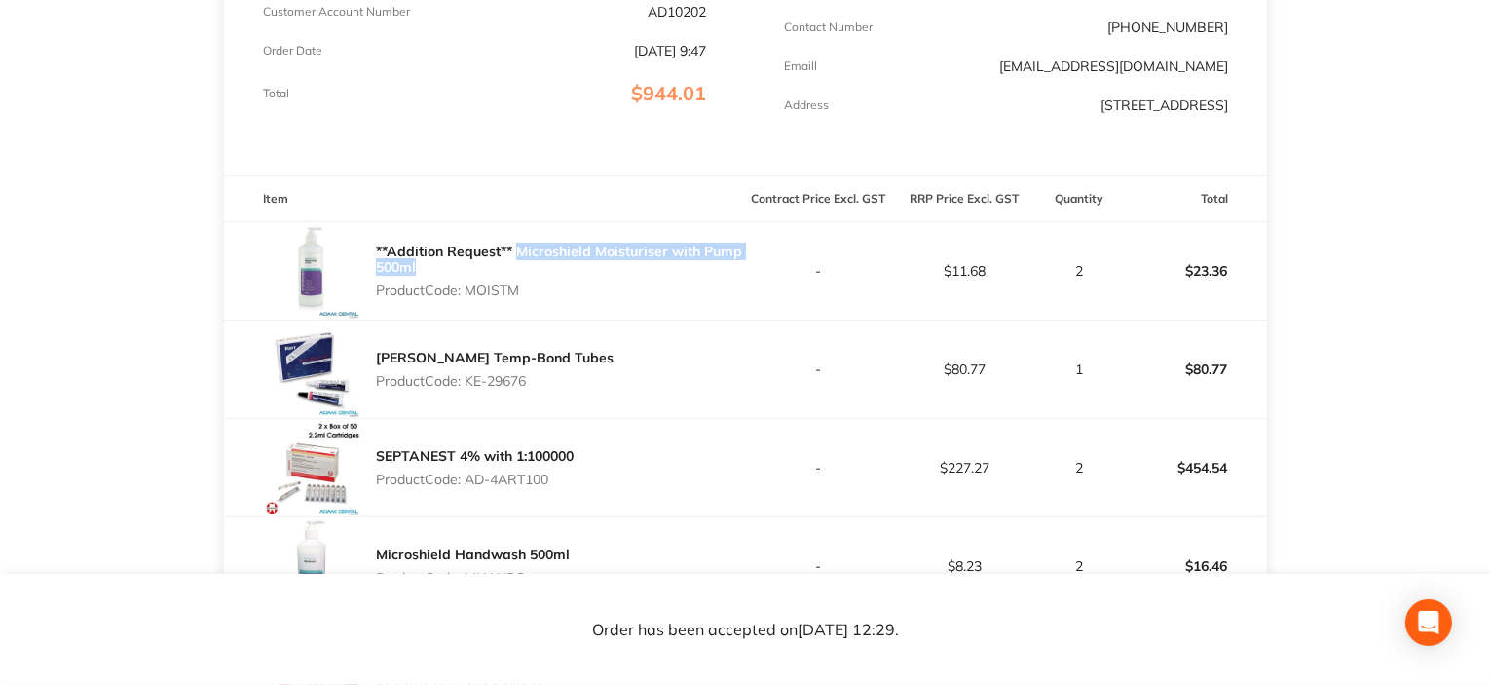
click at [520, 249] on p "**Addition Request** Microshield Moisturiser with Pump 500ml" at bounding box center [561, 258] width 370 height 31
copy link "Microshield Moisturiser with Pump 500ml"
click at [629, 480] on div "SEPTANEST 4% with 1:100000 Product Code: AD-4ART100" at bounding box center [485, 467] width 522 height 97
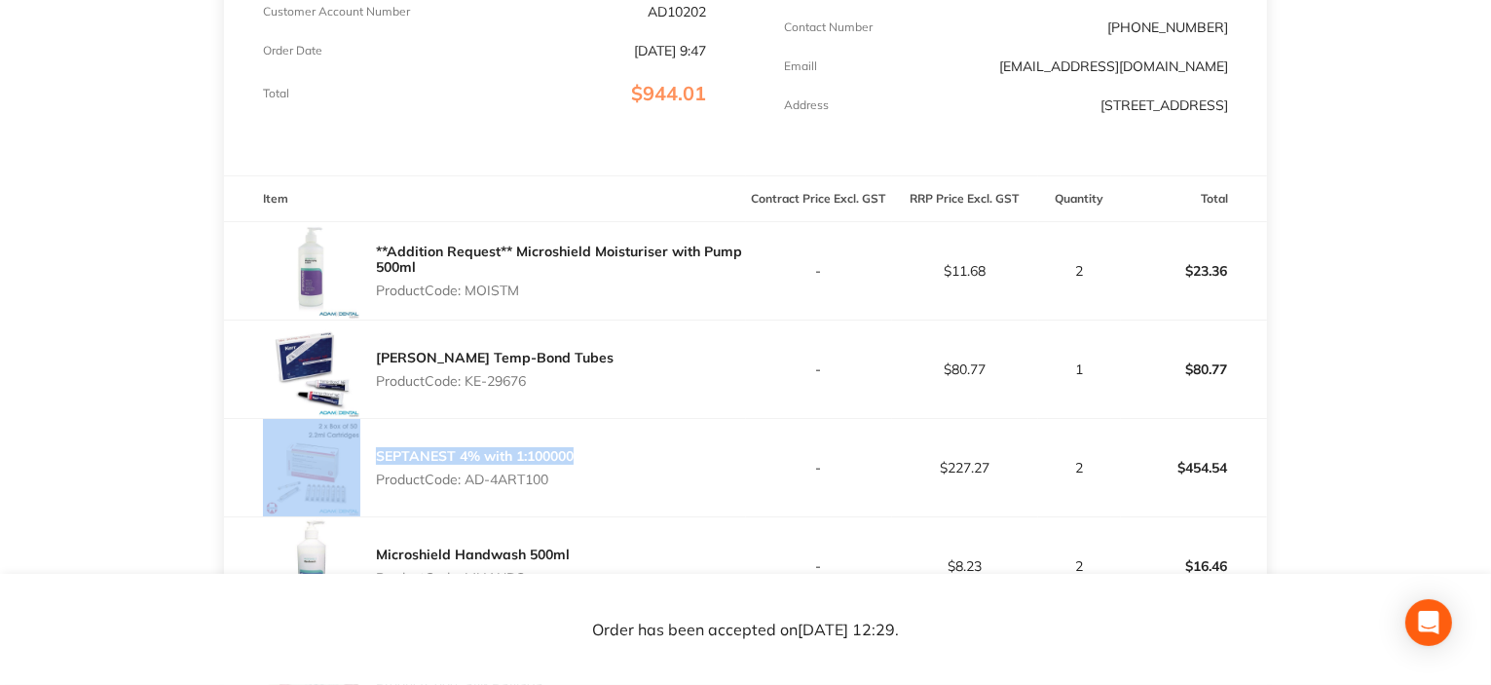
drag, startPoint x: 578, startPoint y: 454, endPoint x: 358, endPoint y: 450, distance: 219.2
click at [358, 450] on div "SEPTANEST 4% with 1:100000 Product Code: AD-4ART100" at bounding box center [485, 467] width 522 height 97
copy div "SEPTANEST 4% with 1:100000"
